Goal: Communication & Community: Answer question/provide support

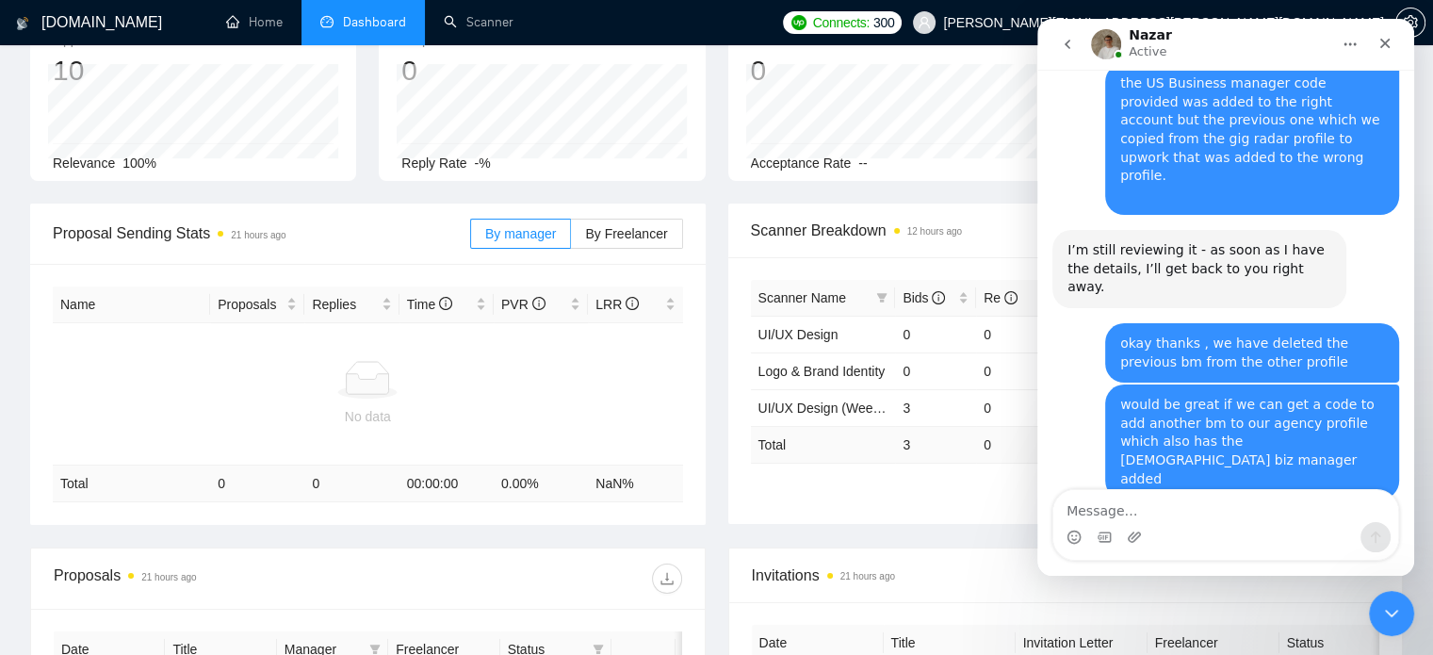
scroll to position [671, 0]
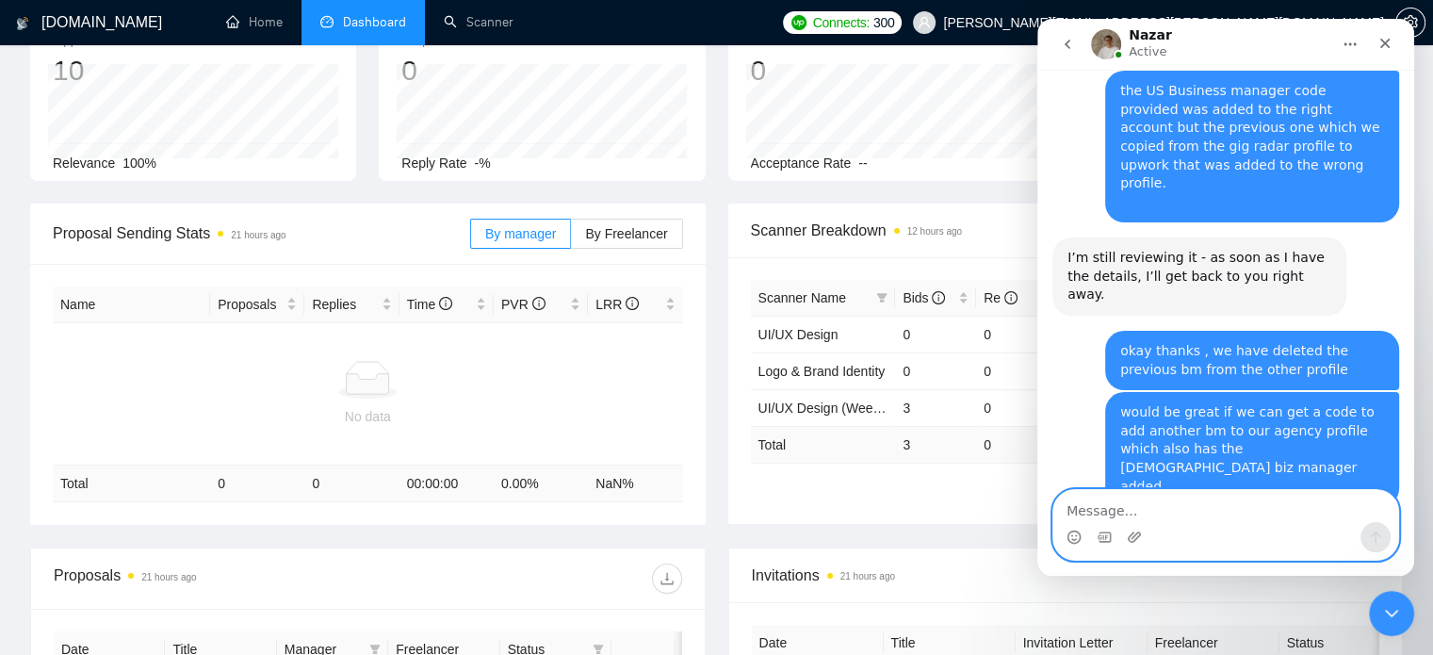
click at [1157, 496] on textarea "Message…" at bounding box center [1225, 506] width 345 height 32
type textarea "t"
type textarea "u"
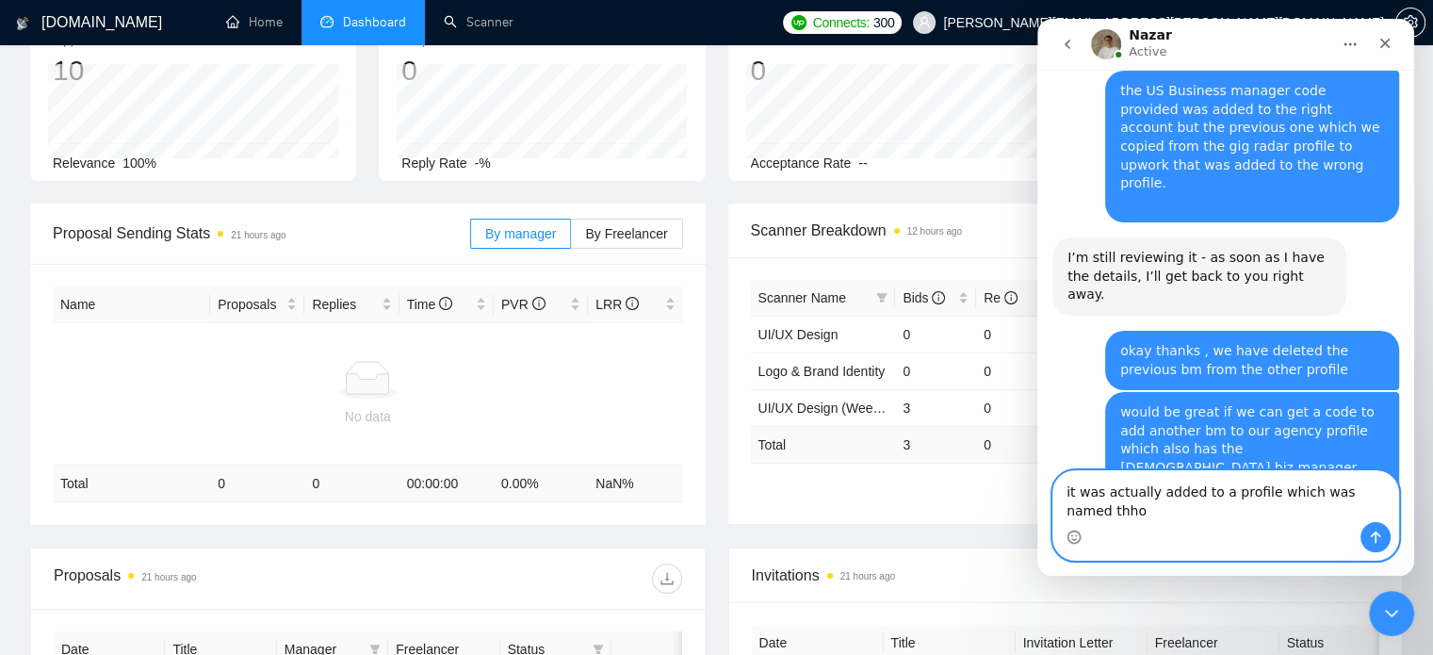
scroll to position [689, 0]
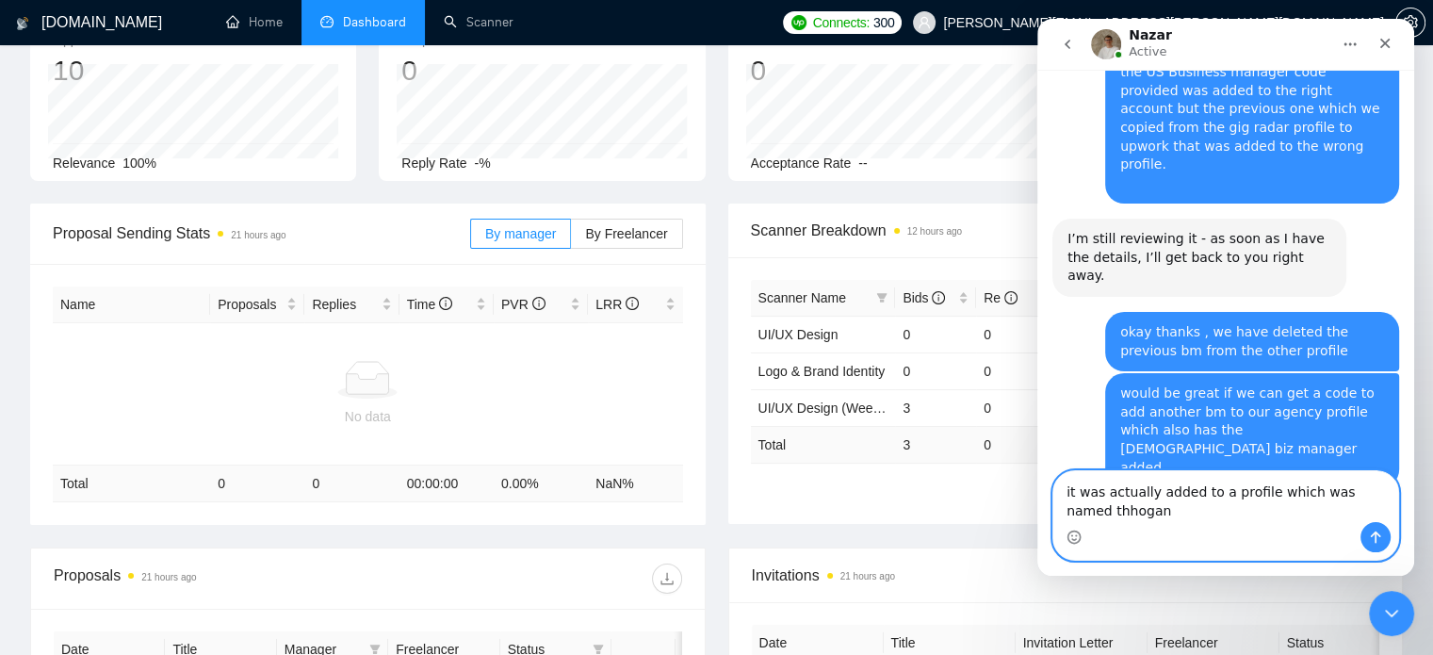
click at [1210, 500] on textarea "it was actually added to a profile which was named thhogan" at bounding box center [1225, 496] width 345 height 51
click at [1204, 514] on textarea "it was actually added to a cleint profile which was named thhogan" at bounding box center [1225, 496] width 345 height 51
click at [1116, 510] on textarea "it was actually added to a cleint profile which was named thhogan" at bounding box center [1225, 496] width 345 height 51
click at [1215, 513] on textarea "it was actually added to a cleint profile which was named [PERSON_NAME]" at bounding box center [1225, 496] width 345 height 51
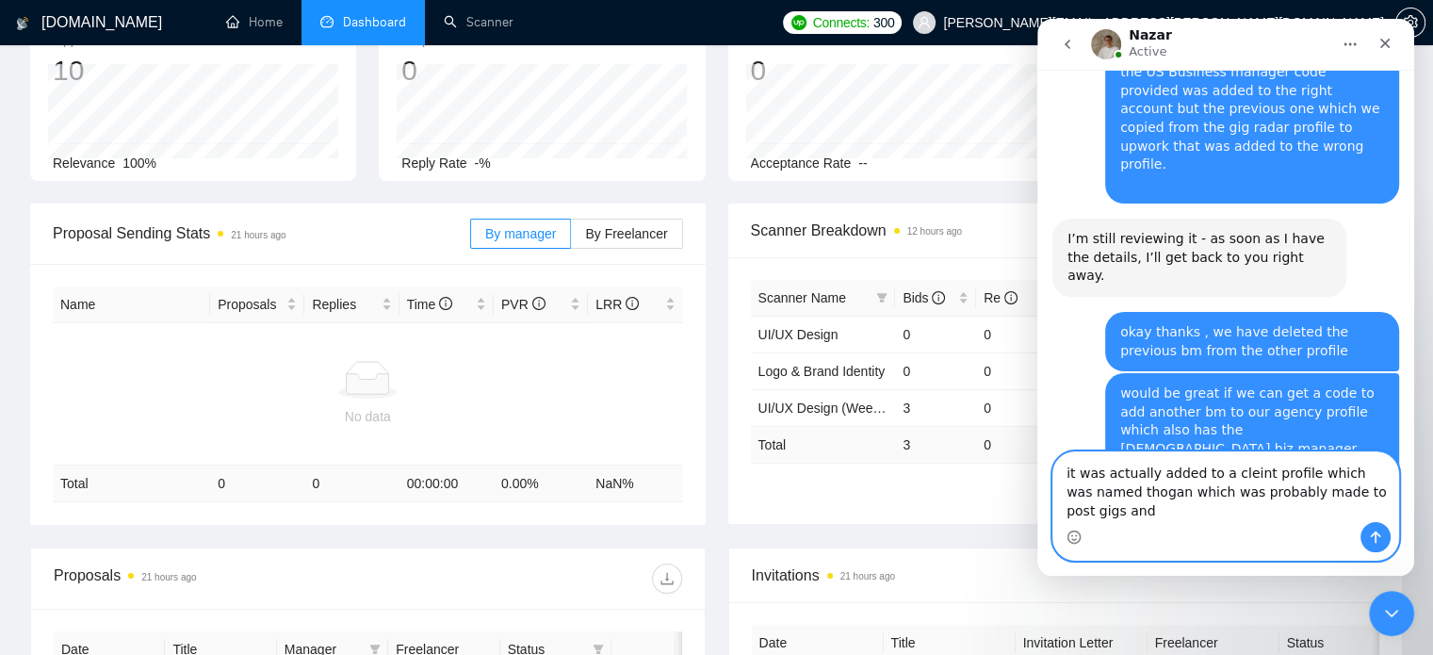
scroll to position [708, 0]
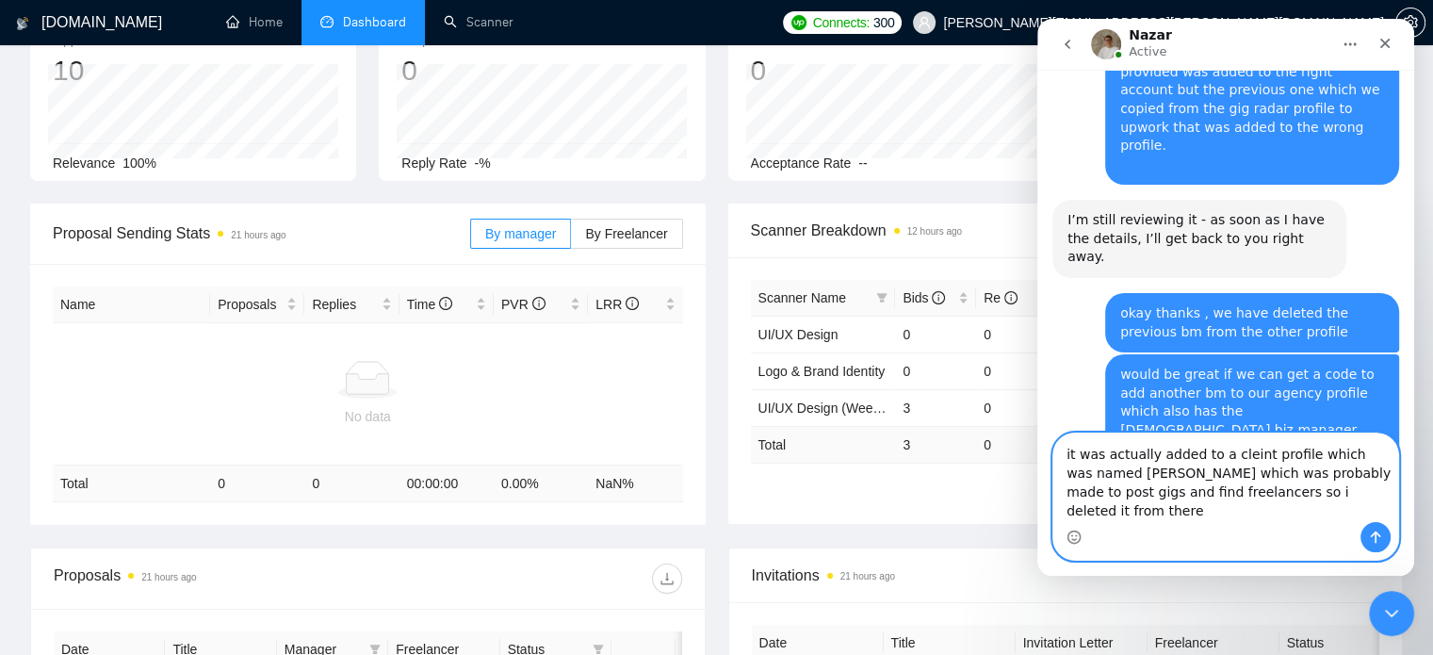
type textarea "it was actually added to a client profile which was named thogan which was prob…"
click at [1353, 513] on textarea "it was actually added to a client profile which was named thogan which was prob…" at bounding box center [1225, 477] width 345 height 89
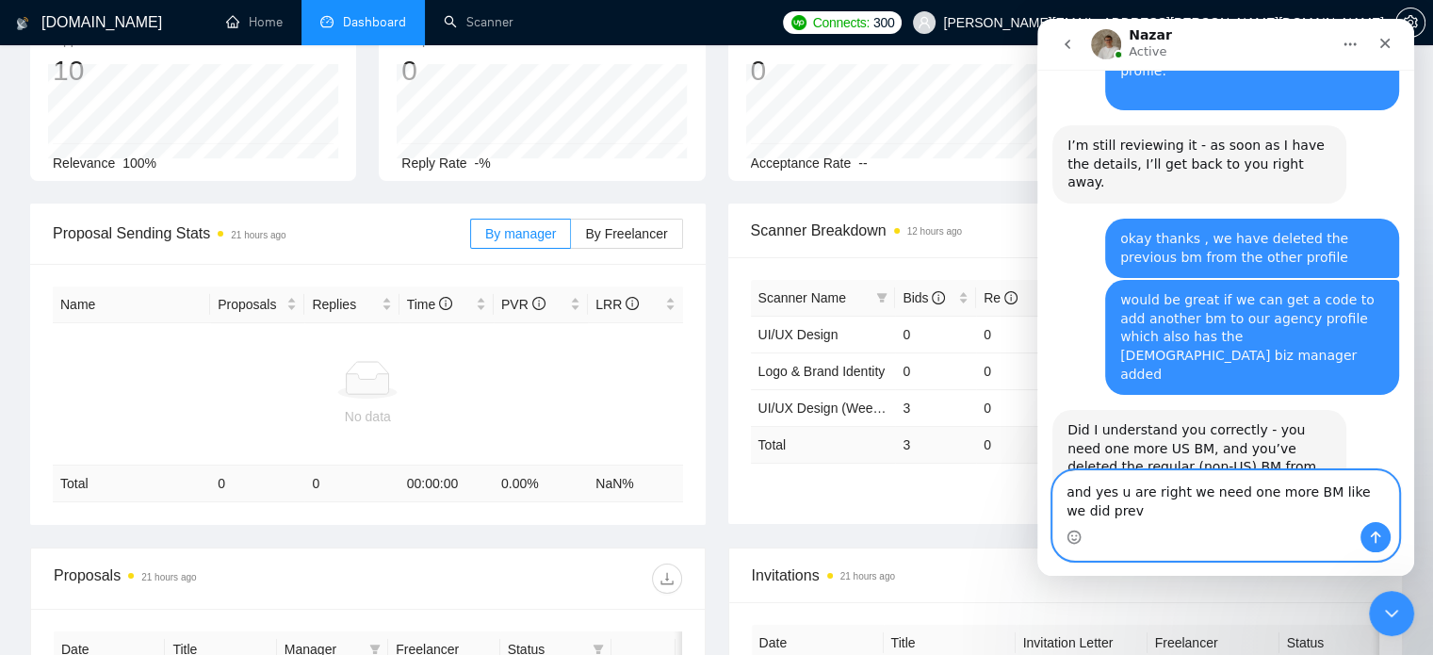
scroll to position [802, 0]
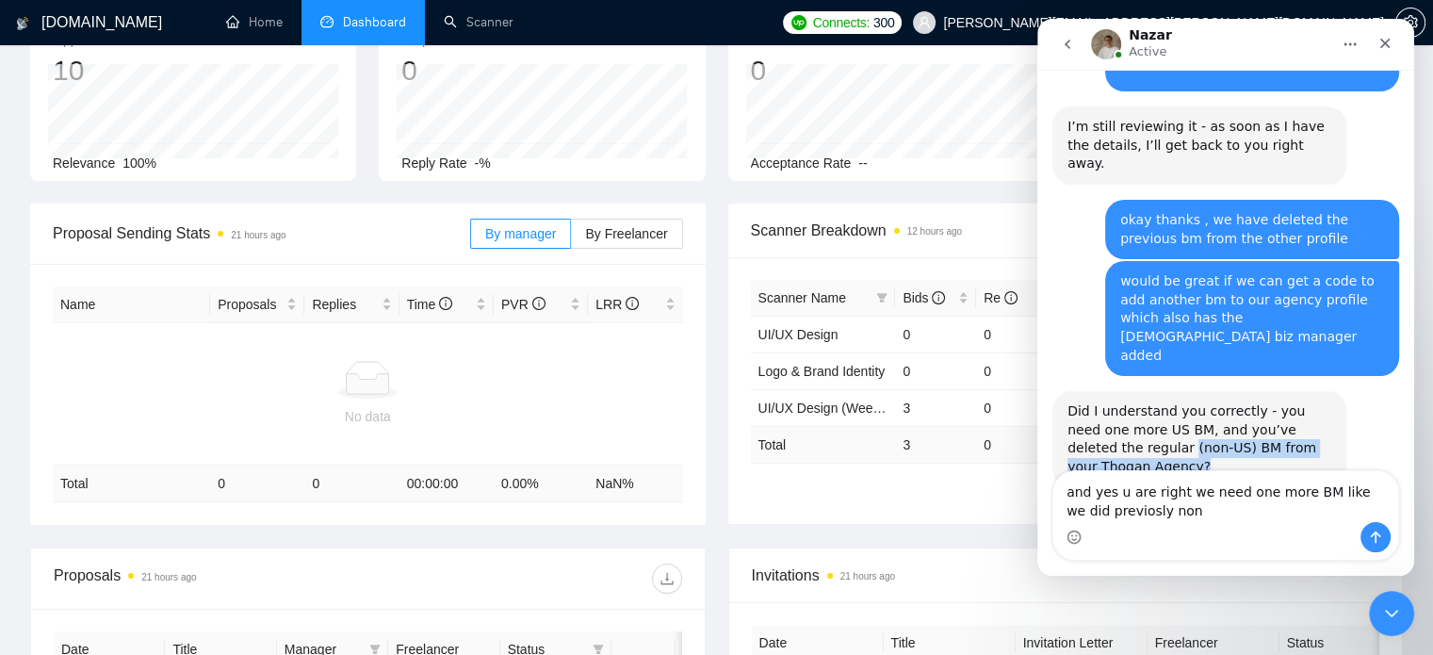
drag, startPoint x: 1110, startPoint y: 276, endPoint x: 1180, endPoint y: 279, distance: 69.8
click at [1180, 402] on div "Did I understand you correctly - you need one more US BM, and you’ve deleted th…" at bounding box center [1199, 438] width 264 height 73
click at [1188, 402] on div "Did I understand you correctly - you need one more US BM, and you’ve deleted th…" at bounding box center [1199, 438] width 264 height 73
drag, startPoint x: 1188, startPoint y: 279, endPoint x: 1112, endPoint y: 282, distance: 75.4
click at [1112, 402] on div "Did I understand you correctly - you need one more US BM, and you’ve deleted th…" at bounding box center [1199, 438] width 264 height 73
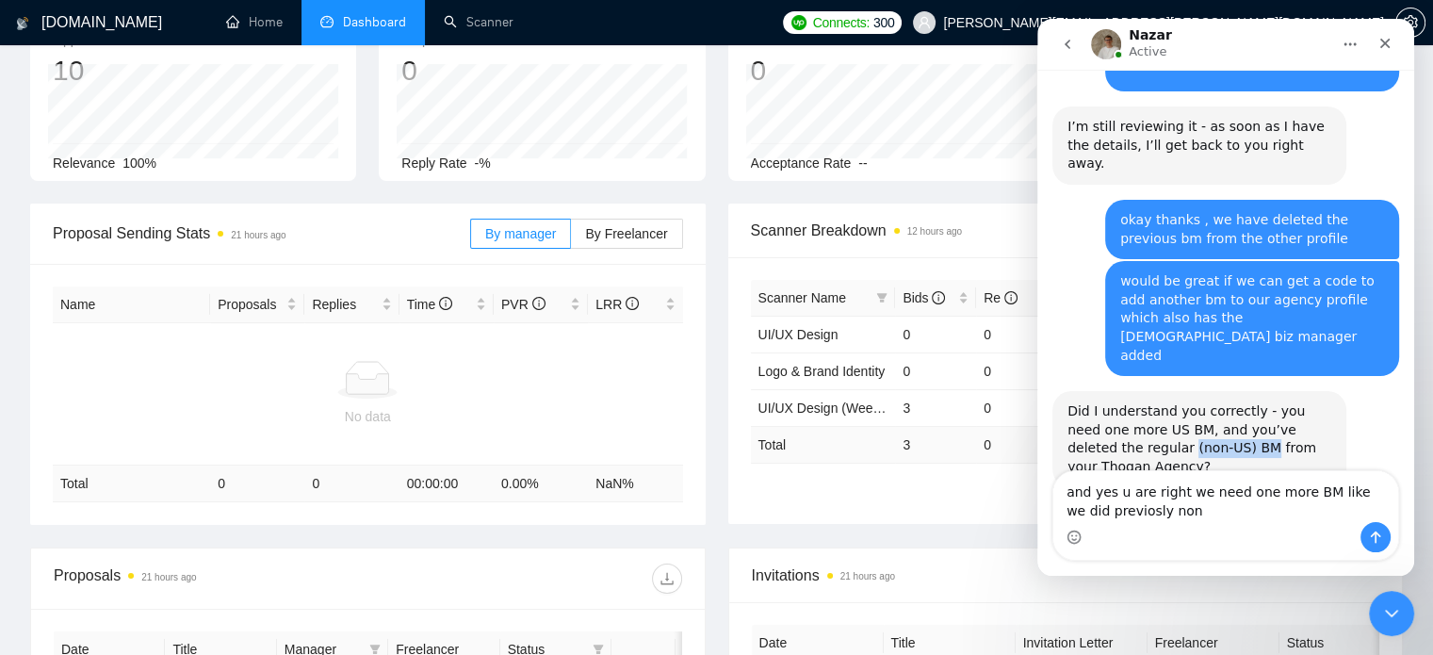
copy div "(non-US) BM"
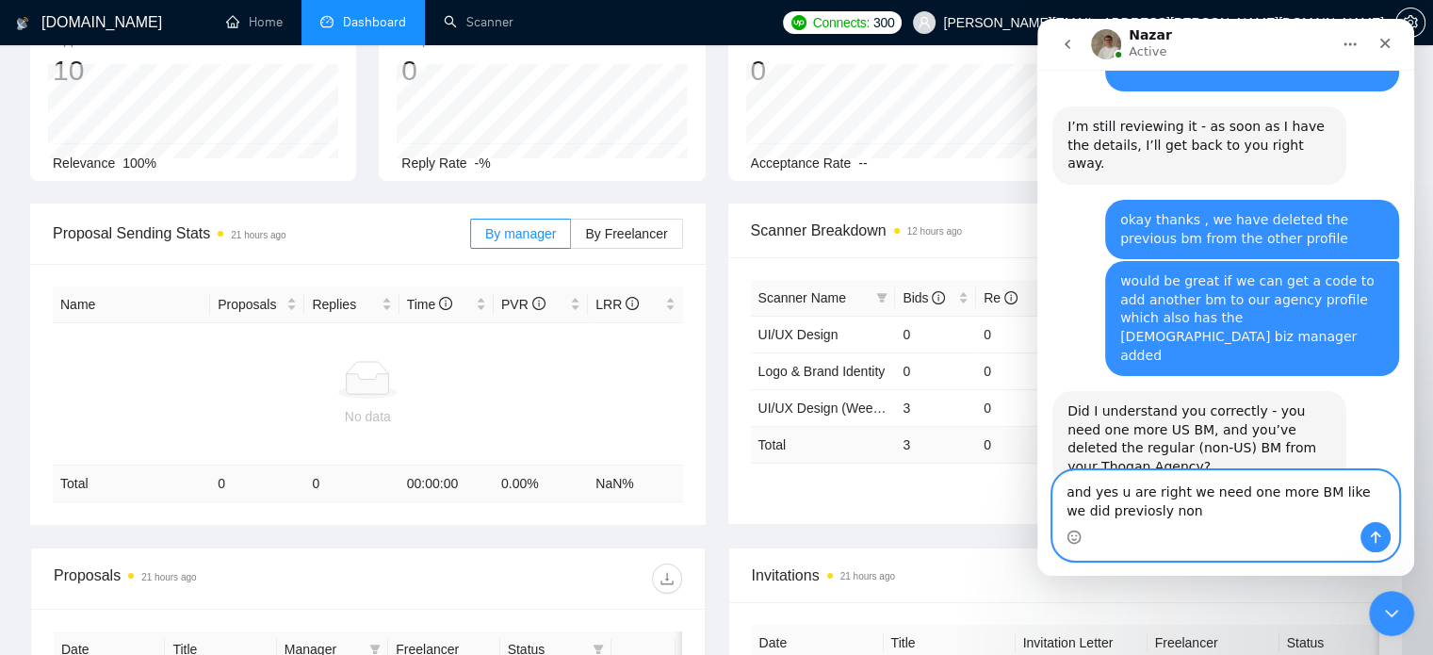
click at [1173, 508] on textarea "and yes u are right we need one more BM like we did previosly non" at bounding box center [1225, 496] width 345 height 51
paste textarea "(non-US) BM"
click at [1237, 513] on textarea "and yes u are right we need one more BM like we did previously (non-US) BM" at bounding box center [1225, 496] width 345 height 51
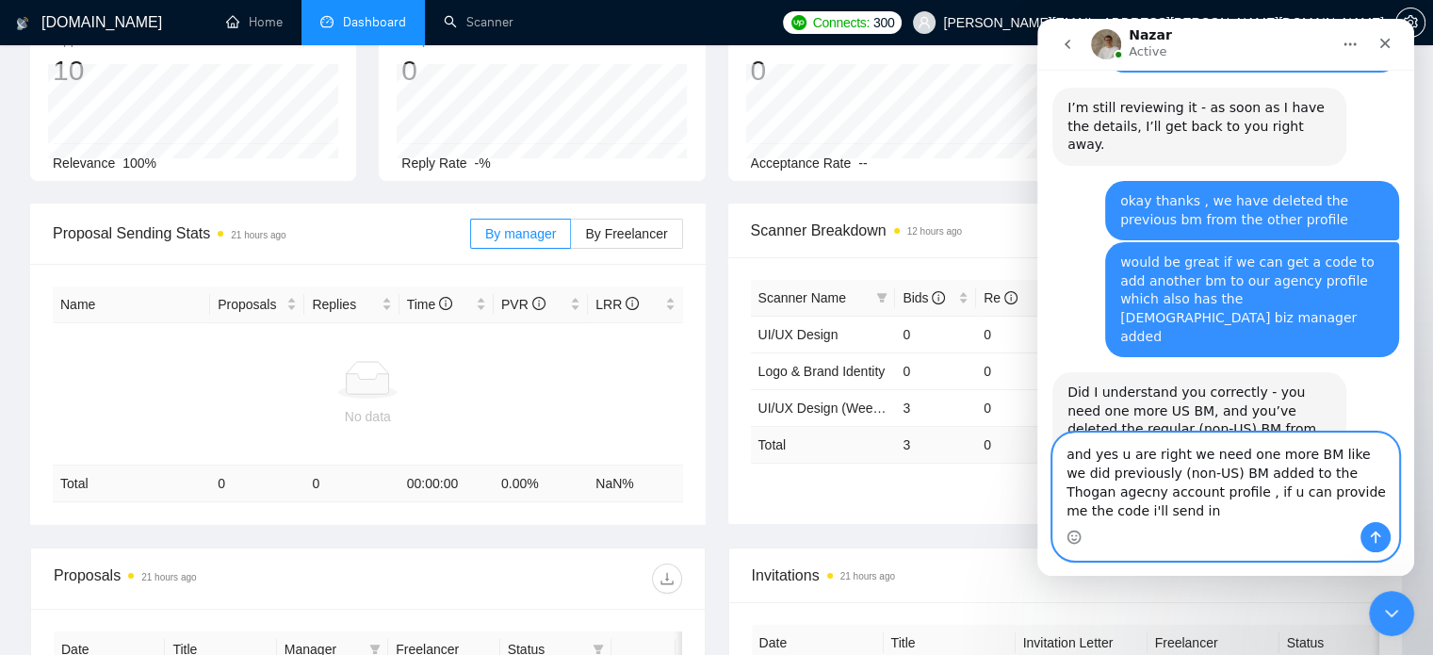
scroll to position [839, 0]
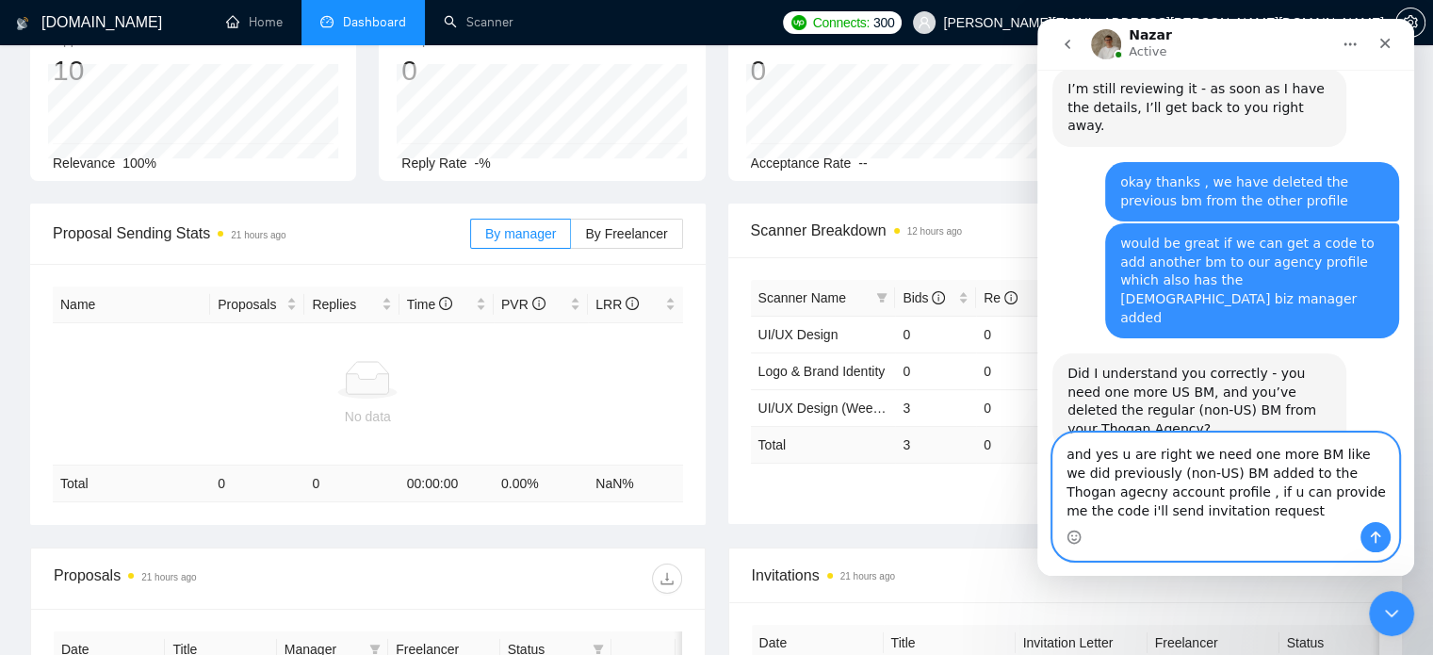
type textarea "and yes u are right we need one more BM like we did previously (non-US) BM adde…"
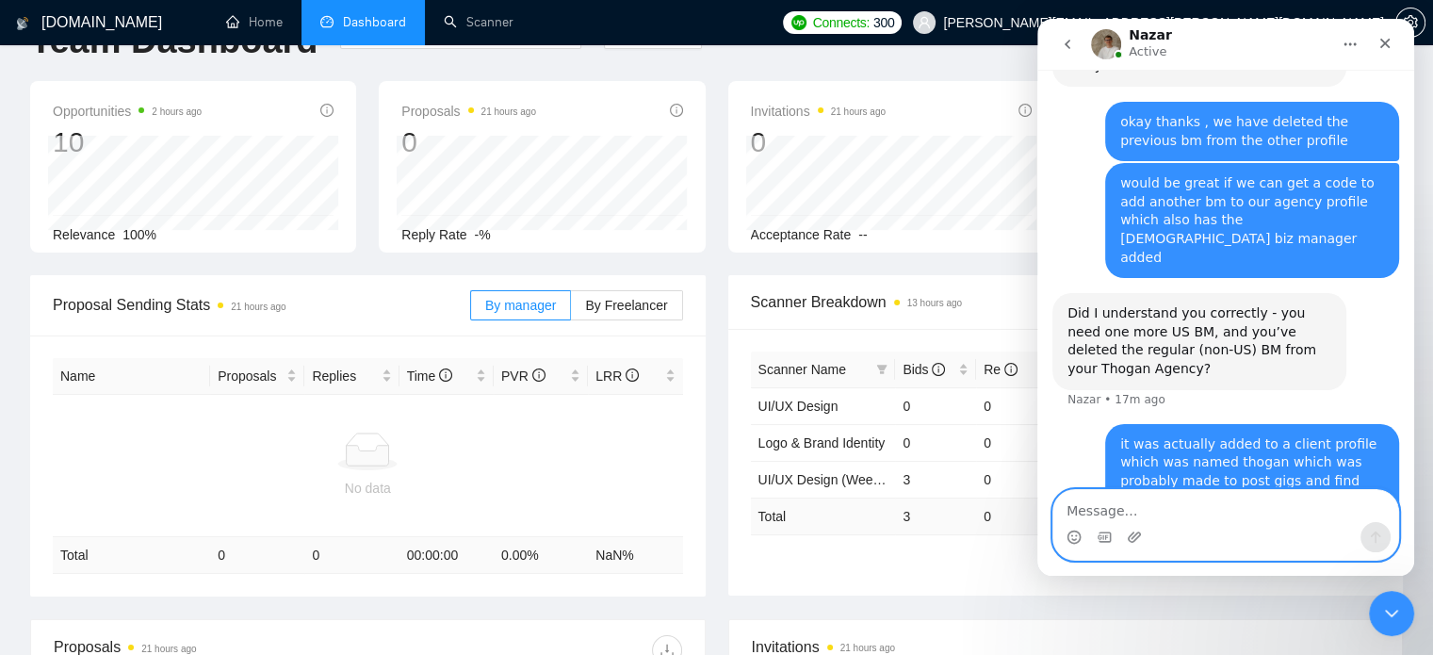
scroll to position [57, 0]
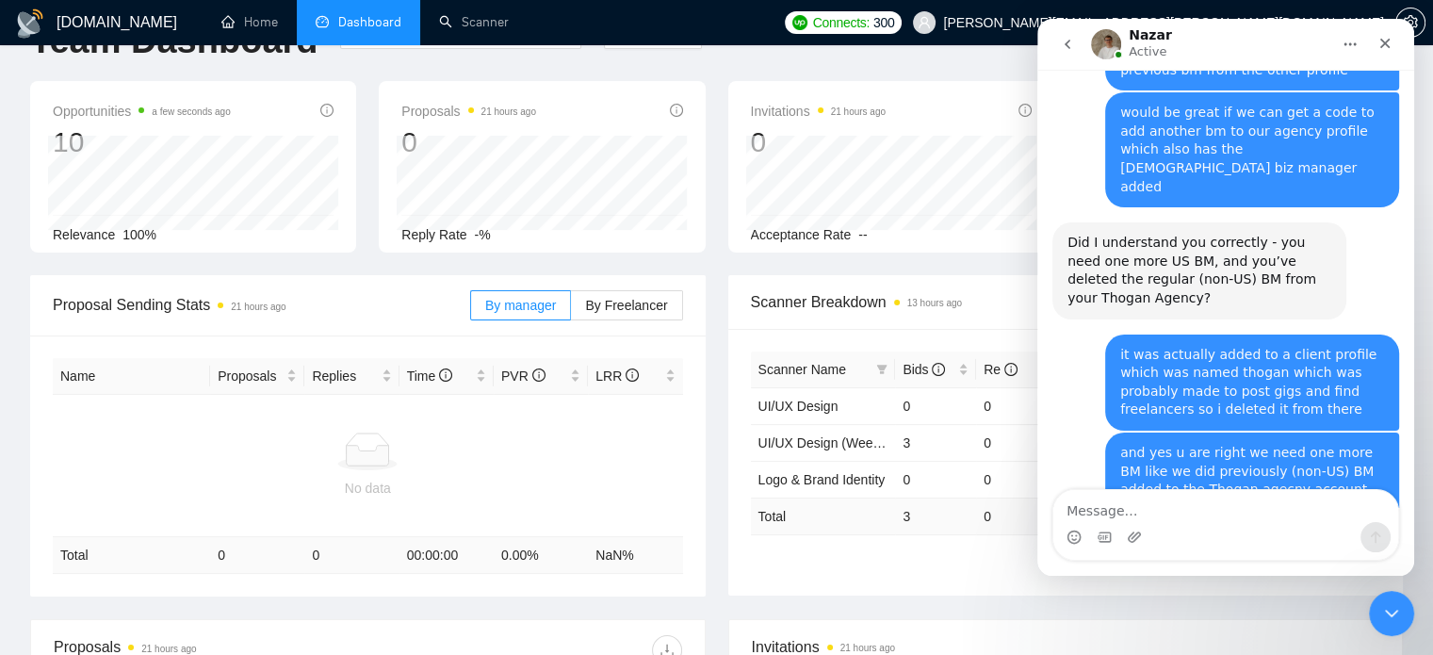
scroll to position [1046, 0]
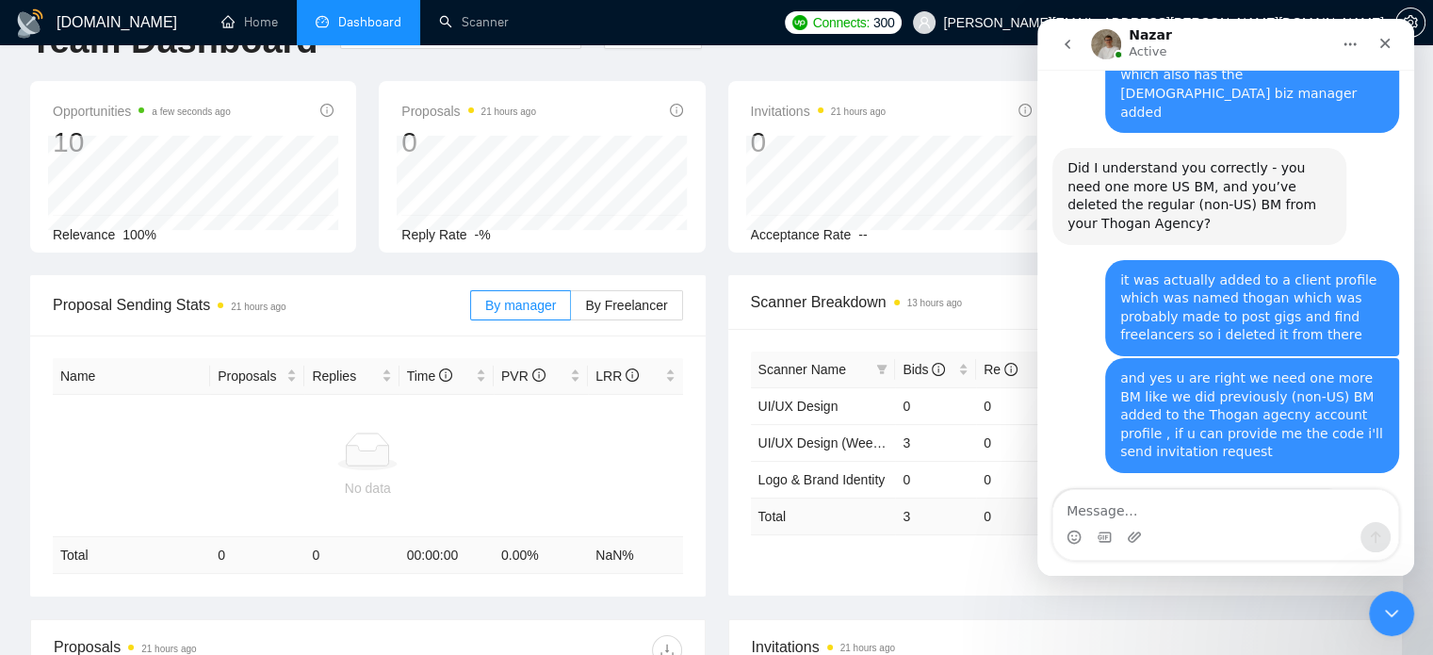
click at [1139, 490] on textarea "Message…" at bounding box center [1225, 506] width 345 height 32
type textarea "okay thanks"
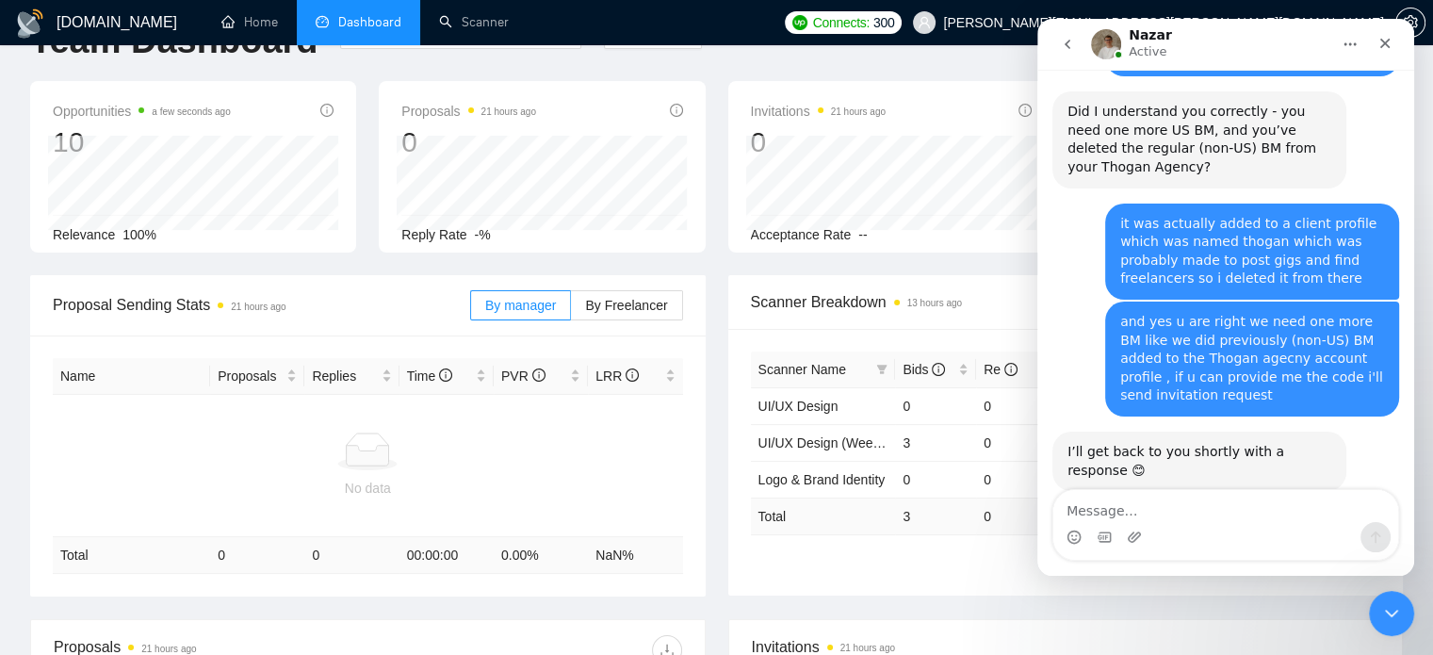
scroll to position [1029, 0]
